Goal: Task Accomplishment & Management: Use online tool/utility

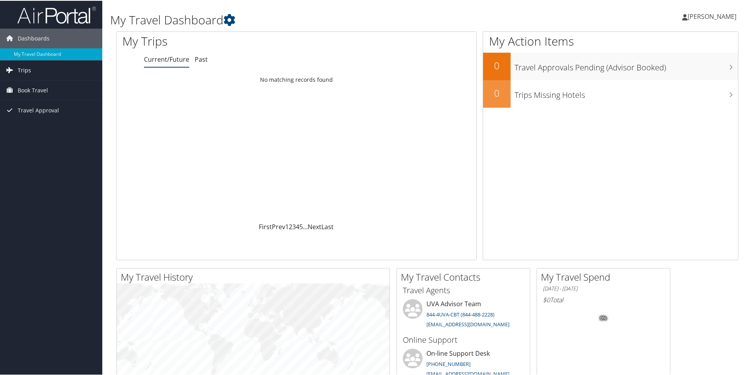
click at [32, 72] on link "Trips" at bounding box center [51, 70] width 102 height 20
click at [48, 83] on link "Current/Future Trips" at bounding box center [51, 85] width 102 height 12
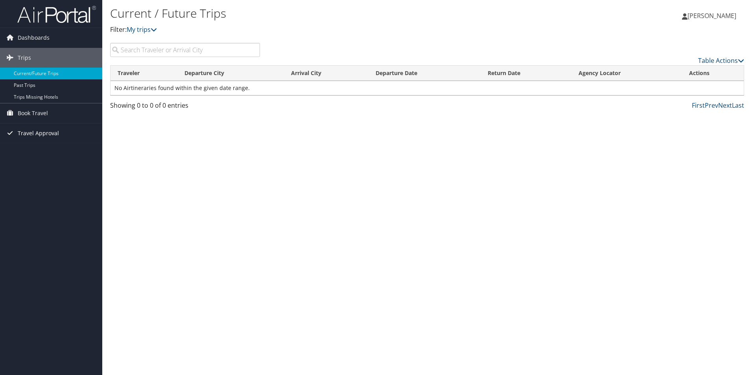
click at [37, 131] on span "Travel Approval" at bounding box center [38, 134] width 41 height 20
click at [30, 162] on link "Approved Trips" at bounding box center [51, 161] width 102 height 12
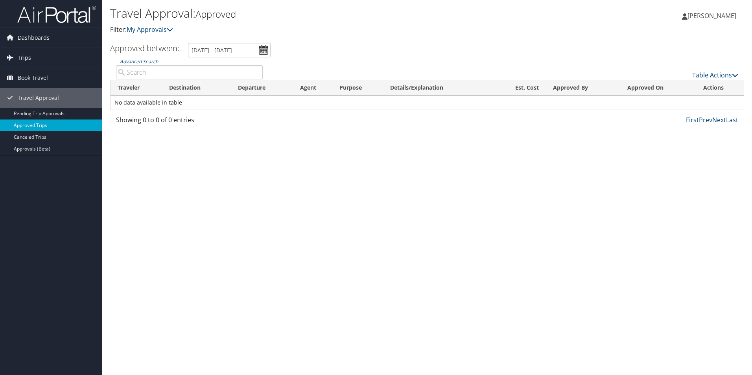
click at [709, 17] on span "[PERSON_NAME]" at bounding box center [712, 15] width 49 height 9
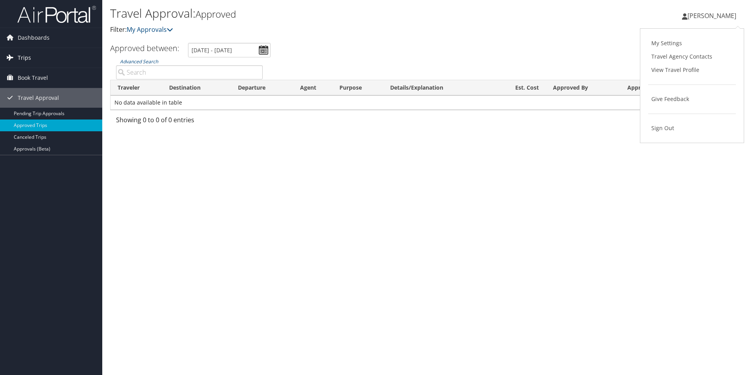
click at [20, 58] on span "Trips" at bounding box center [24, 58] width 13 height 20
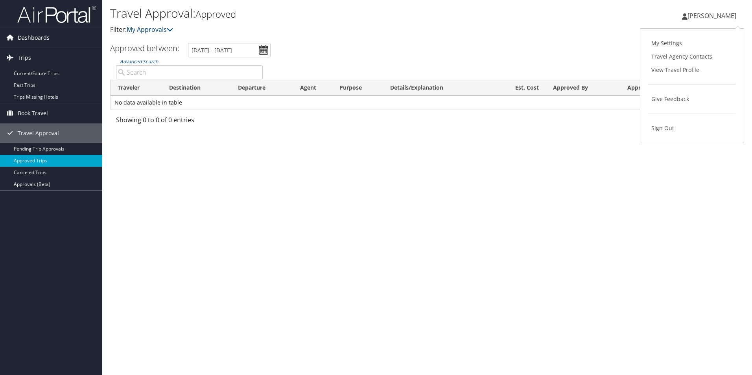
click at [25, 40] on span "Dashboards" at bounding box center [34, 38] width 32 height 20
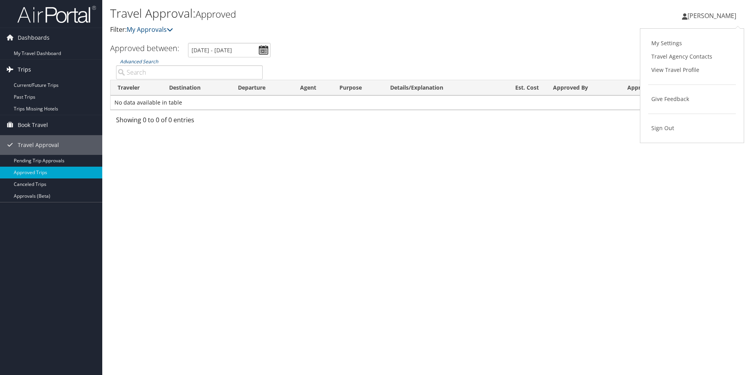
click at [27, 72] on span "Trips" at bounding box center [24, 70] width 13 height 20
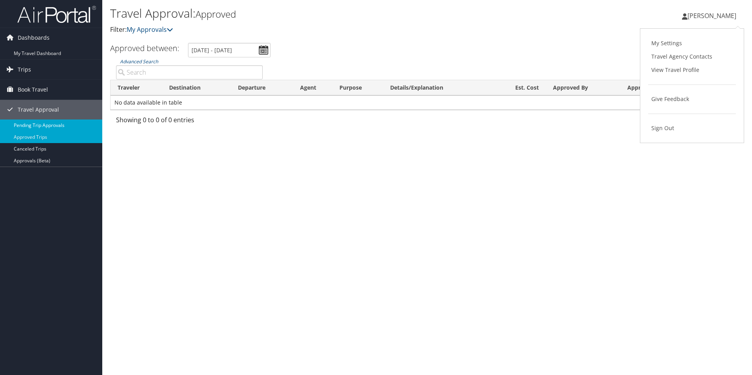
click at [35, 124] on link "Pending Trip Approvals" at bounding box center [51, 126] width 102 height 12
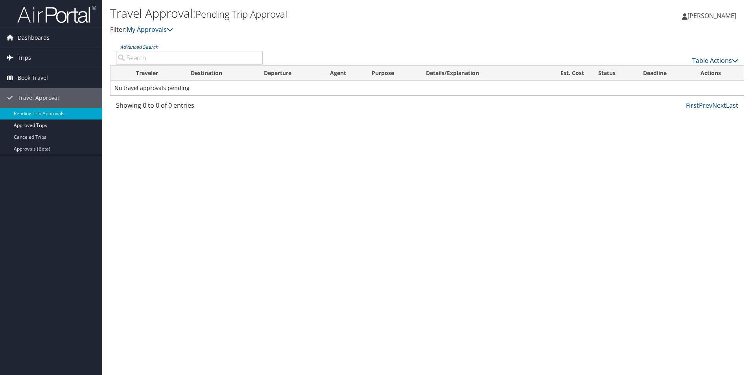
click at [21, 59] on span "Trips" at bounding box center [24, 58] width 13 height 20
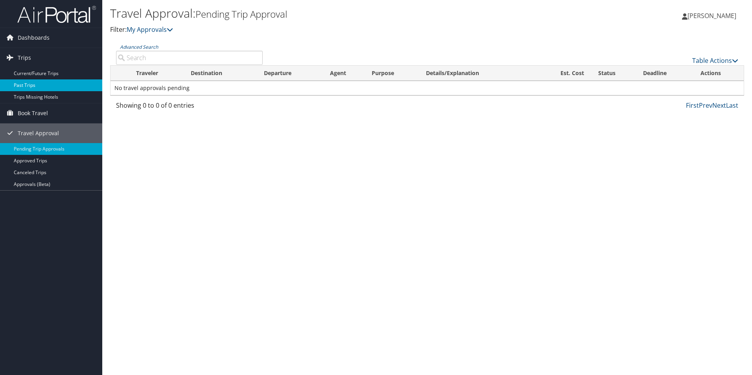
click at [30, 85] on link "Past Trips" at bounding box center [51, 85] width 102 height 12
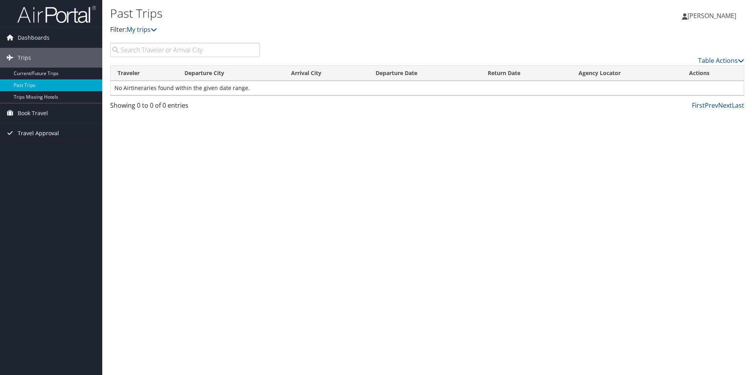
click at [26, 132] on span "Travel Approval" at bounding box center [38, 134] width 41 height 20
click at [28, 184] on link "Approvals (Beta)" at bounding box center [51, 185] width 102 height 12
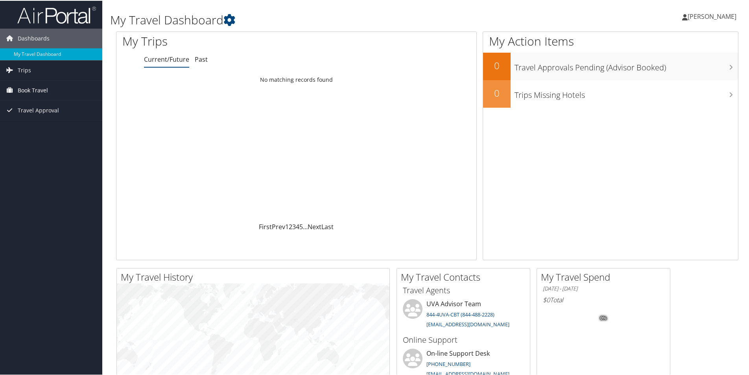
click at [35, 91] on span "Book Travel" at bounding box center [33, 90] width 30 height 20
click at [38, 129] on link "Book/Manage Online Trips" at bounding box center [51, 129] width 102 height 12
